Goal: Task Accomplishment & Management: Use online tool/utility

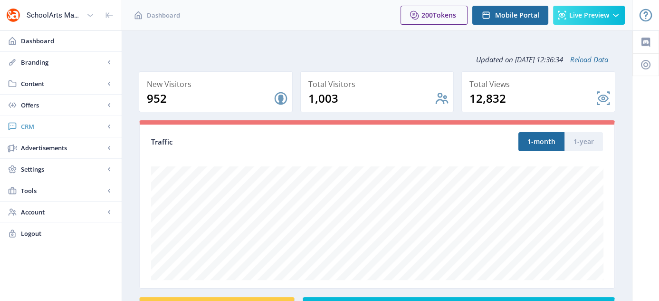
click at [41, 130] on span "CRM" at bounding box center [63, 127] width 84 height 10
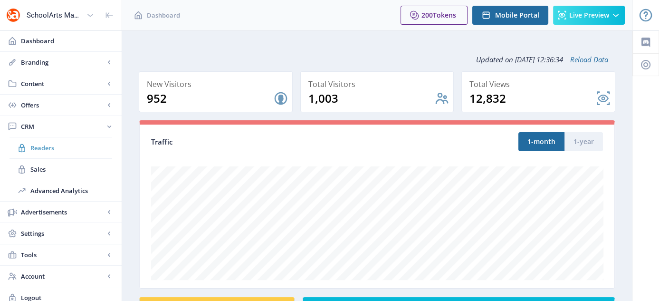
click at [51, 149] on span "Readers" at bounding box center [71, 148] width 82 height 10
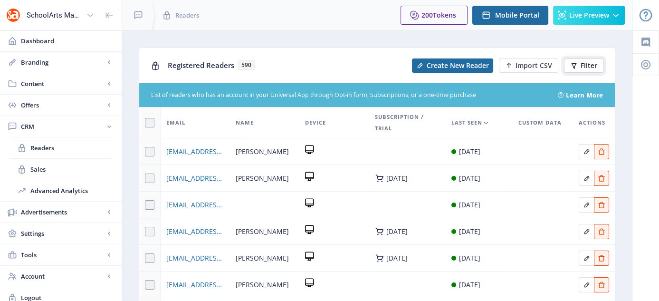
click at [579, 60] on button "Filter" at bounding box center [583, 65] width 39 height 14
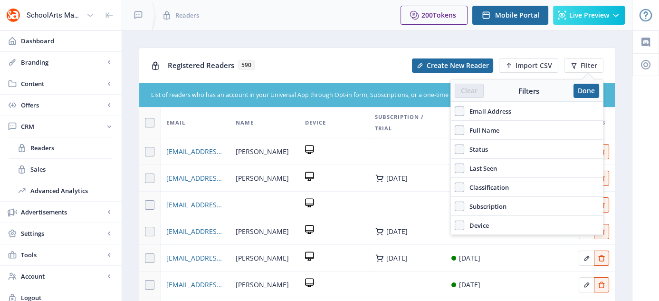
click at [466, 115] on span "Email Address" at bounding box center [487, 110] width 47 height 11
click at [455, 111] on input "Email Address" at bounding box center [455, 111] width 0 height 0
checkbox input "true"
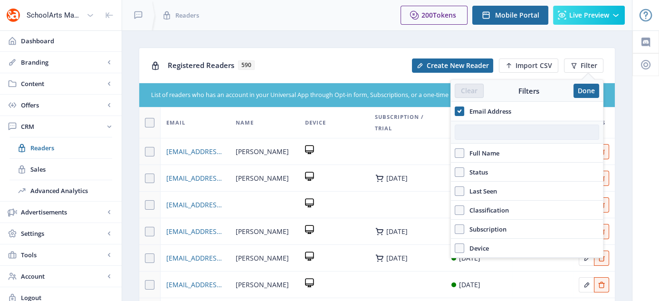
click at [487, 130] on input "text" at bounding box center [527, 132] width 144 height 15
paste input "[EMAIL_ADDRESS][DOMAIN_NAME]"
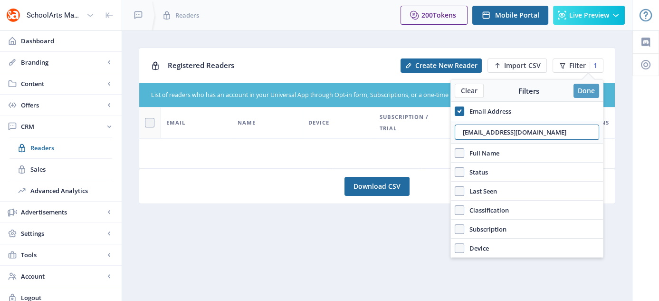
type input "[EMAIL_ADDRESS][DOMAIN_NAME]"
click at [593, 88] on button "Done" at bounding box center [587, 91] width 26 height 14
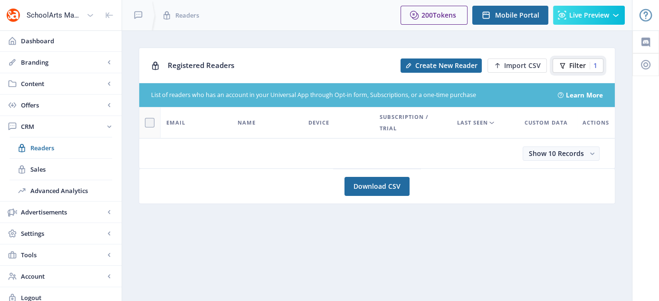
click at [575, 63] on span "Filter" at bounding box center [577, 66] width 17 height 8
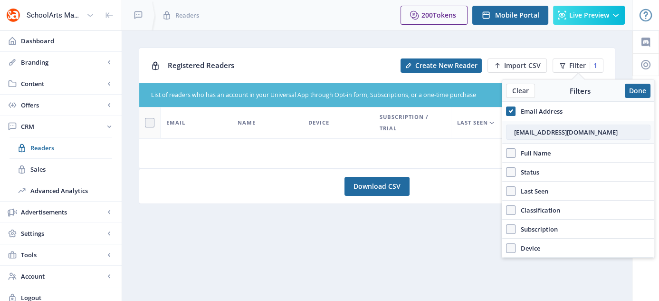
click at [533, 126] on input "[EMAIL_ADDRESS][DOMAIN_NAME]" at bounding box center [578, 132] width 144 height 15
click at [607, 125] on input "[EMAIL_ADDRESS][DOMAIN_NAME]" at bounding box center [578, 132] width 144 height 15
drag, startPoint x: 548, startPoint y: 128, endPoint x: 496, endPoint y: 139, distance: 53.9
click at [496, 139] on nb-layout "SchoolArts Magazine Dashboard Branding App Appearance Brand Brief Pages SEO Web…" at bounding box center [329, 154] width 659 height 308
type input "[EMAIL_ADDRESS][DOMAIN_NAME]"
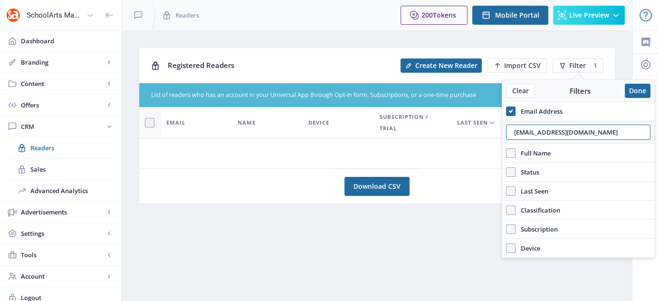
drag, startPoint x: 604, startPoint y: 132, endPoint x: 487, endPoint y: 140, distance: 116.7
click at [487, 140] on nb-layout "SchoolArts Magazine Dashboard Branding App Appearance Brand Brief Pages SEO Web…" at bounding box center [329, 154] width 659 height 308
click at [630, 92] on button "Done" at bounding box center [638, 91] width 26 height 14
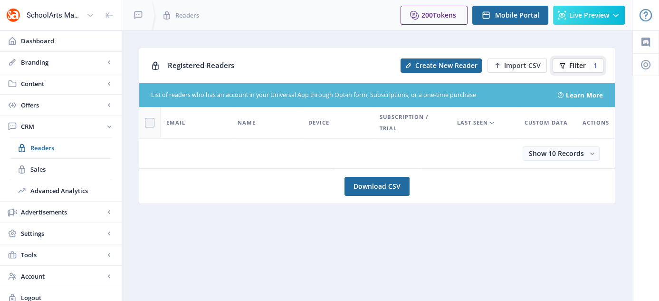
click at [570, 62] on span "Filter" at bounding box center [577, 66] width 17 height 8
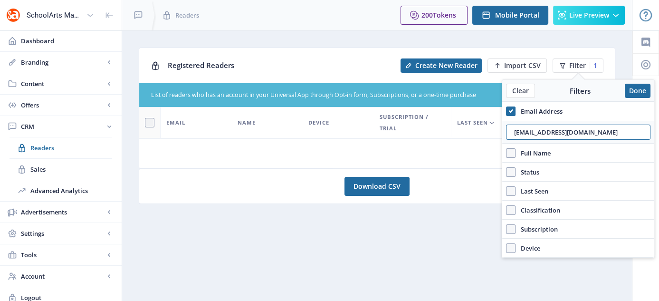
drag, startPoint x: 616, startPoint y: 134, endPoint x: 458, endPoint y: 140, distance: 158.4
click at [458, 140] on nb-layout "SchoolArts Magazine Dashboard Branding App Appearance Brand Brief Pages SEO Web…" at bounding box center [329, 154] width 659 height 308
paste input "[PERSON_NAME][EMAIL_ADDRESS][DOMAIN_NAME]"
type input "[PERSON_NAME][EMAIL_ADDRESS][DOMAIN_NAME]"
click at [634, 91] on button "Done" at bounding box center [638, 91] width 26 height 14
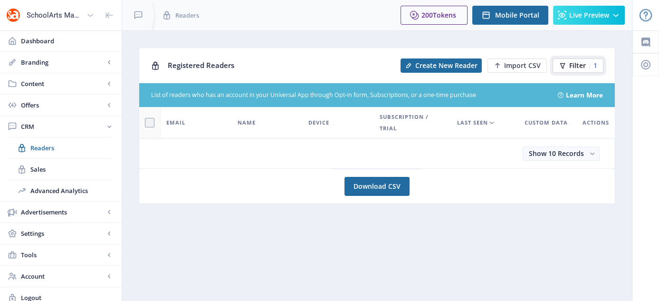
click at [576, 66] on span "Filter" at bounding box center [577, 66] width 17 height 8
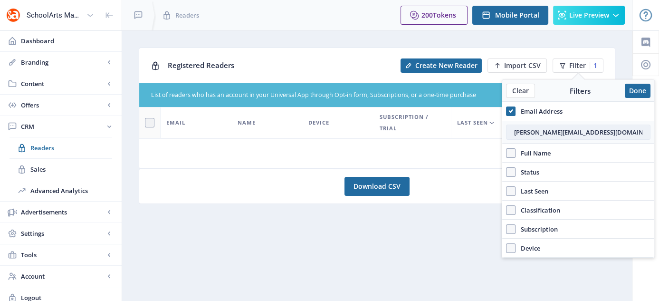
click at [564, 125] on input "[PERSON_NAME][EMAIL_ADDRESS][DOMAIN_NAME]" at bounding box center [578, 132] width 144 height 15
drag, startPoint x: 626, startPoint y: 133, endPoint x: 504, endPoint y: 147, distance: 123.5
click at [504, 147] on div "Email Address [PERSON_NAME][EMAIL_ADDRESS][DOMAIN_NAME] Full Name Status Accoun…" at bounding box center [578, 180] width 152 height 156
paste input "leigh.drake@vbschool"
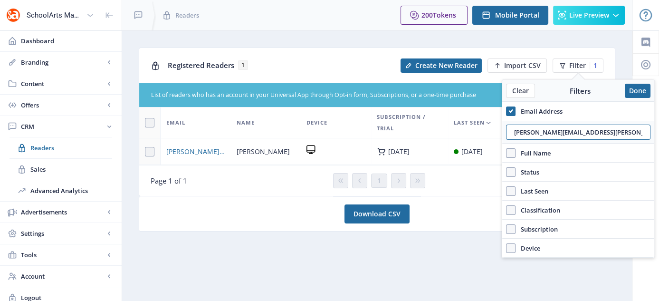
type input "[PERSON_NAME][EMAIL_ADDRESS][PERSON_NAME][DOMAIN_NAME]"
click at [475, 217] on nb-card "Download CSV" at bounding box center [377, 213] width 477 height 35
click at [639, 87] on button "Done" at bounding box center [638, 91] width 26 height 14
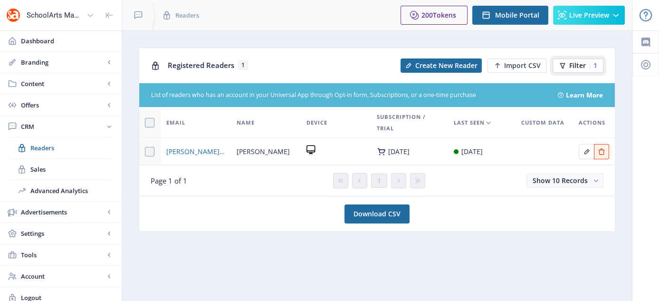
click at [579, 63] on span "Filter" at bounding box center [577, 66] width 17 height 8
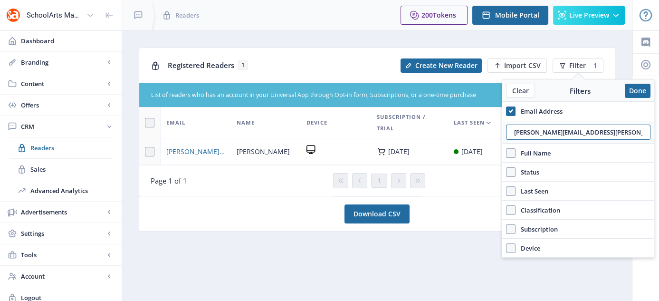
drag, startPoint x: 611, startPoint y: 130, endPoint x: 492, endPoint y: 145, distance: 120.2
click at [492, 145] on nb-layout "SchoolArts Magazine Dashboard Branding App Appearance Brand Brief Pages SEO Web…" at bounding box center [329, 154] width 659 height 308
drag, startPoint x: 613, startPoint y: 134, endPoint x: 505, endPoint y: 153, distance: 109.2
click at [505, 153] on div "Email Address [EMAIL_ADDRESS][PERSON_NAME][DOMAIN_NAME] Full Name Status Accoun…" at bounding box center [578, 180] width 152 height 156
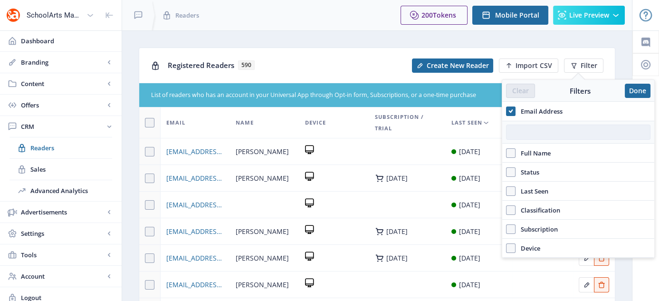
click at [527, 134] on input "text" at bounding box center [578, 132] width 144 height 15
paste input "[EMAIL_ADDRESS][PERSON_NAME][DOMAIN_NAME]"
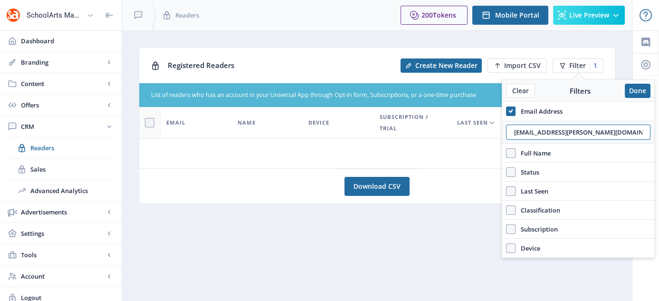
type input "[EMAIL_ADDRESS][PERSON_NAME][DOMAIN_NAME]"
drag, startPoint x: 598, startPoint y: 137, endPoint x: 505, endPoint y: 161, distance: 96.6
click at [505, 161] on div "Email Address [EMAIL_ADDRESS][PERSON_NAME][DOMAIN_NAME] Full Name Status Accoun…" at bounding box center [578, 180] width 152 height 156
type input "[EMAIL_ADDRESS][DOMAIN_NAME]"
click at [633, 89] on button "Done" at bounding box center [638, 91] width 26 height 14
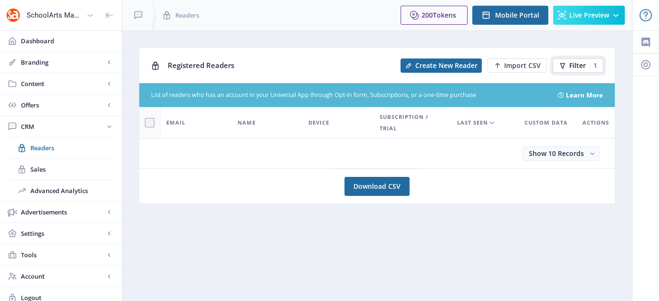
click at [576, 64] on span "Filter" at bounding box center [577, 66] width 17 height 8
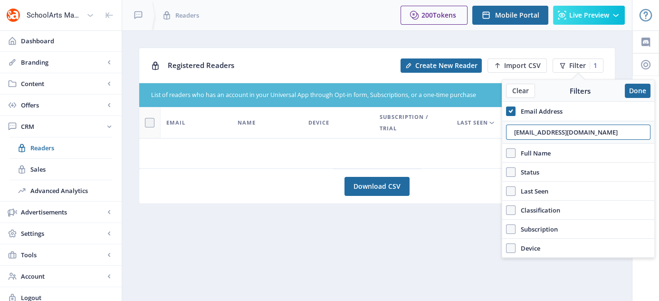
drag, startPoint x: 600, startPoint y: 131, endPoint x: 508, endPoint y: 144, distance: 92.1
click at [508, 144] on div "Email Address [EMAIL_ADDRESS][DOMAIN_NAME] Full Name Status Account Active Last…" at bounding box center [578, 180] width 152 height 156
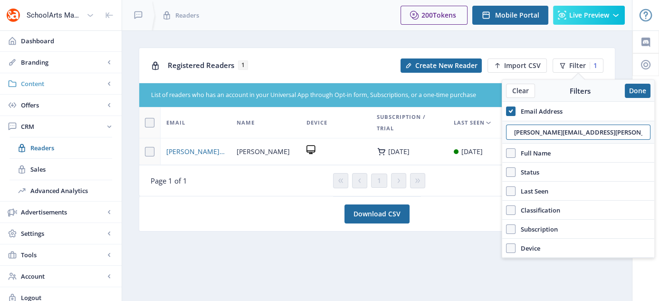
type input "[PERSON_NAME][EMAIL_ADDRESS][PERSON_NAME][DOMAIN_NAME]"
drag, startPoint x: 611, startPoint y: 133, endPoint x: 489, endPoint y: 148, distance: 122.6
click at [489, 148] on nb-layout "SchoolArts Magazine Dashboard Branding App Appearance Brand Brief Pages SEO Web…" at bounding box center [329, 154] width 659 height 308
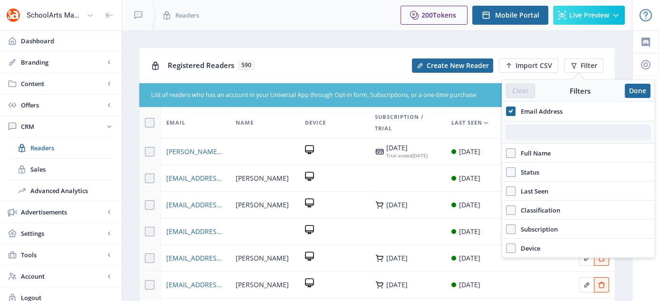
click at [552, 134] on input "text" at bounding box center [578, 132] width 144 height 15
paste input "[PERSON_NAME][EMAIL_ADDRESS][DOMAIN_NAME]"
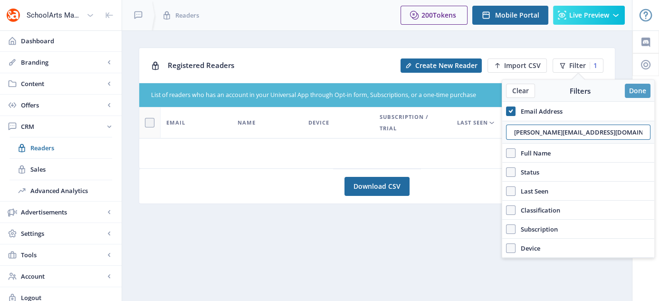
type input "[PERSON_NAME][EMAIL_ADDRESS][DOMAIN_NAME]"
click at [635, 93] on button "Done" at bounding box center [638, 91] width 26 height 14
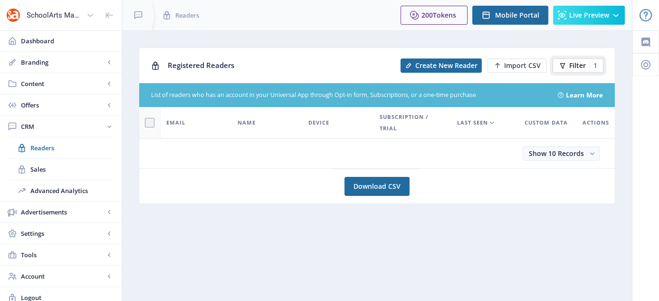
click at [579, 71] on button "Filter 1" at bounding box center [578, 65] width 51 height 14
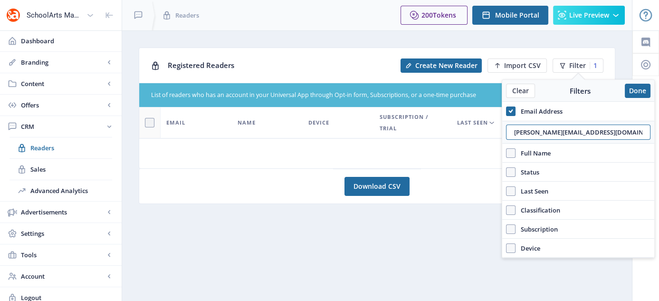
drag, startPoint x: 606, startPoint y: 134, endPoint x: 470, endPoint y: 148, distance: 137.1
click at [470, 148] on nb-layout "SchoolArts Magazine Dashboard Branding App Appearance Brand Brief Pages SEO Web…" at bounding box center [329, 154] width 659 height 308
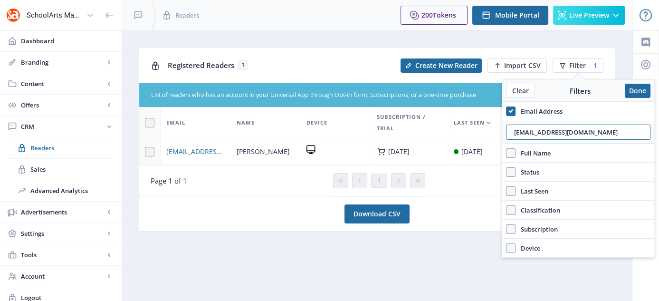
type input "[EMAIL_ADDRESS][DOMAIN_NAME]"
drag, startPoint x: 608, startPoint y: 132, endPoint x: 432, endPoint y: 153, distance: 176.6
click at [432, 153] on nb-layout "SchoolArts Magazine Dashboard Branding App Appearance Brand Brief Pages SEO Web…" at bounding box center [329, 154] width 659 height 308
type input "[EMAIL_ADDRESS][DOMAIN_NAME]"
drag, startPoint x: 584, startPoint y: 132, endPoint x: 498, endPoint y: 144, distance: 86.8
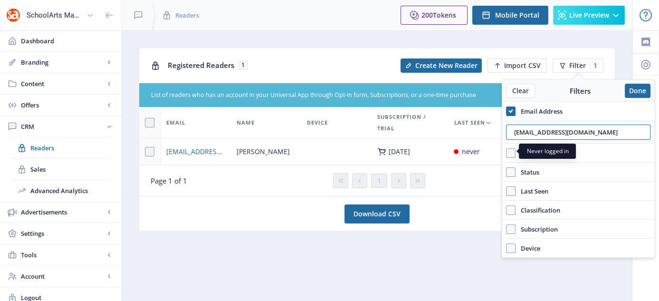
click at [498, 144] on nb-layout "SchoolArts Magazine Dashboard Branding App Appearance Brand Brief Pages SEO Web…" at bounding box center [329, 154] width 659 height 308
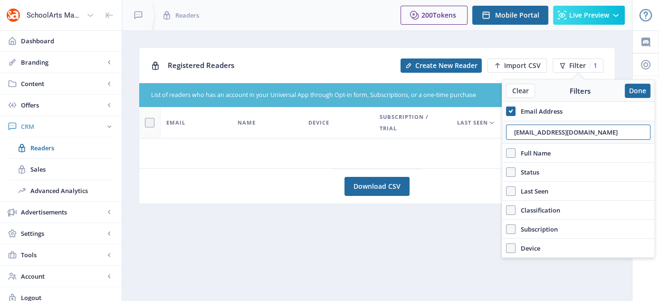
type input "[EMAIL_ADDRESS][DOMAIN_NAME]"
drag, startPoint x: 600, startPoint y: 133, endPoint x: 480, endPoint y: 157, distance: 122.6
click at [480, 157] on nb-layout "SchoolArts Magazine Dashboard Branding App Appearance Brand Brief Pages SEO Web…" at bounding box center [329, 154] width 659 height 308
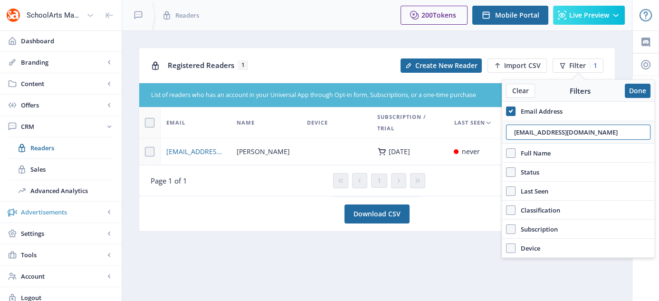
type input "[EMAIL_ADDRESS][DOMAIN_NAME]"
drag, startPoint x: 600, startPoint y: 132, endPoint x: 513, endPoint y: 133, distance: 87.0
click at [513, 133] on input "[EMAIL_ADDRESS][DOMAIN_NAME]" at bounding box center [578, 132] width 144 height 15
type input "[EMAIL_ADDRESS][DOMAIN_NAME]"
drag, startPoint x: 620, startPoint y: 132, endPoint x: 501, endPoint y: 141, distance: 119.6
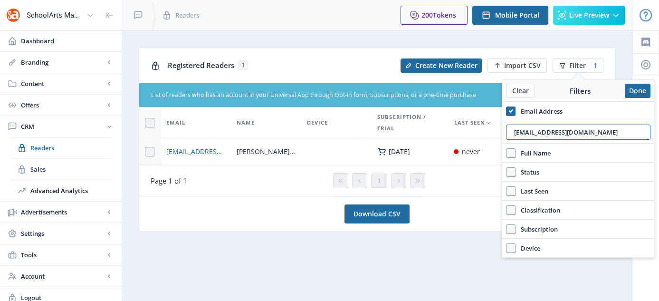
click at [501, 141] on nb-layout "SchoolArts Magazine Dashboard Branding App Appearance Brand Brief Pages SEO Web…" at bounding box center [329, 154] width 659 height 308
type input "[EMAIL_ADDRESS][DOMAIN_NAME]"
drag, startPoint x: 596, startPoint y: 131, endPoint x: 488, endPoint y: 140, distance: 108.7
click at [488, 140] on nb-layout "SchoolArts Magazine Dashboard Branding App Appearance Brand Brief Pages SEO Web…" at bounding box center [329, 154] width 659 height 308
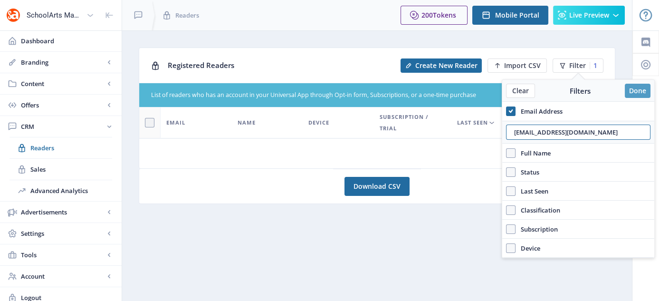
type input "[EMAIL_ADDRESS][DOMAIN_NAME]"
click at [633, 89] on button "Done" at bounding box center [638, 91] width 26 height 14
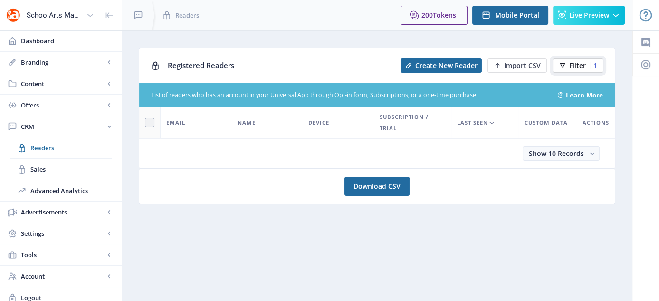
click at [567, 65] on button "Filter 1" at bounding box center [578, 65] width 51 height 14
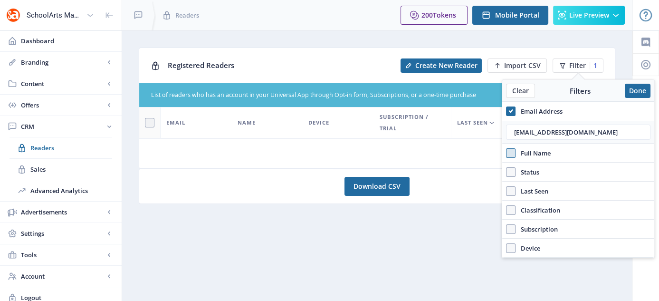
click at [507, 153] on span at bounding box center [511, 153] width 10 height 10
click at [507, 153] on input "Full Name" at bounding box center [506, 153] width 0 height 0
checkbox input "true"
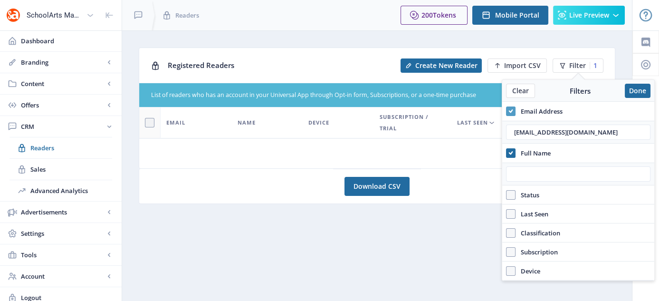
click at [511, 111] on use at bounding box center [511, 110] width 4 height 3
click at [507, 111] on input "Email Address" at bounding box center [506, 111] width 0 height 0
checkbox input "false"
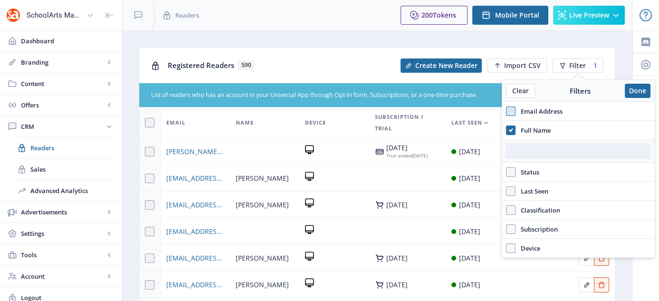
click at [546, 154] on input "text" at bounding box center [578, 151] width 144 height 15
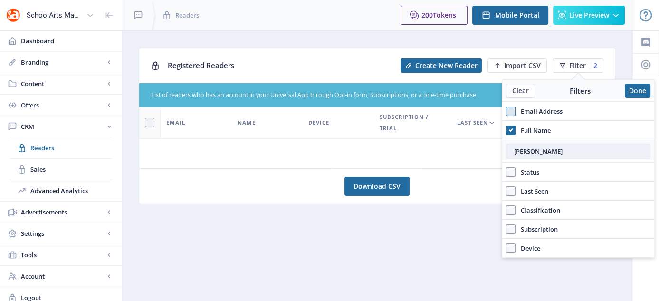
type input "[PERSON_NAME]"
click at [634, 92] on button "Done" at bounding box center [638, 91] width 26 height 14
